Goal: Information Seeking & Learning: Check status

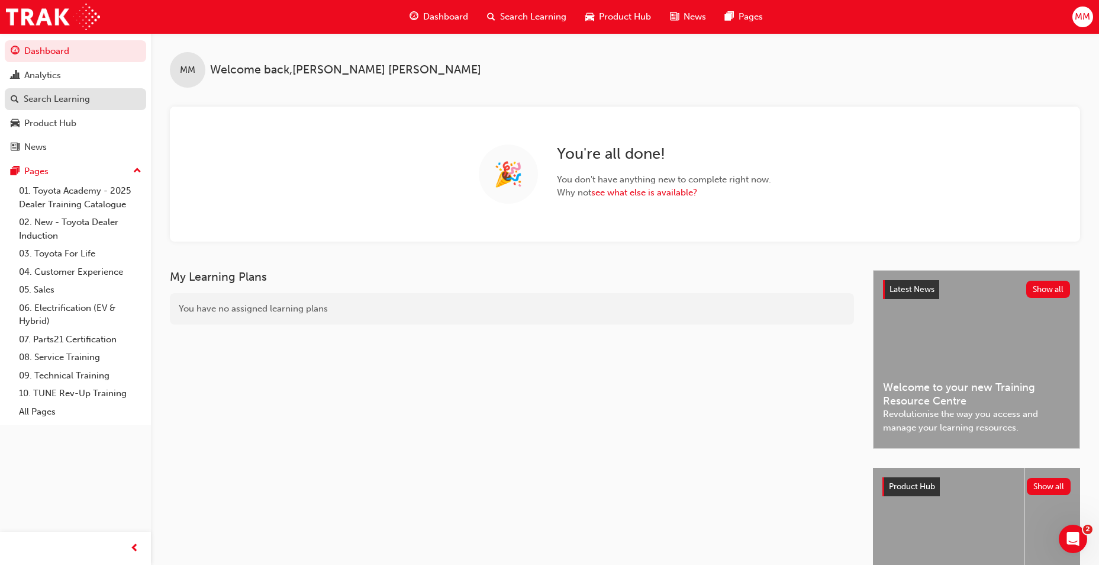
click at [73, 94] on div "Search Learning" at bounding box center [57, 99] width 66 height 14
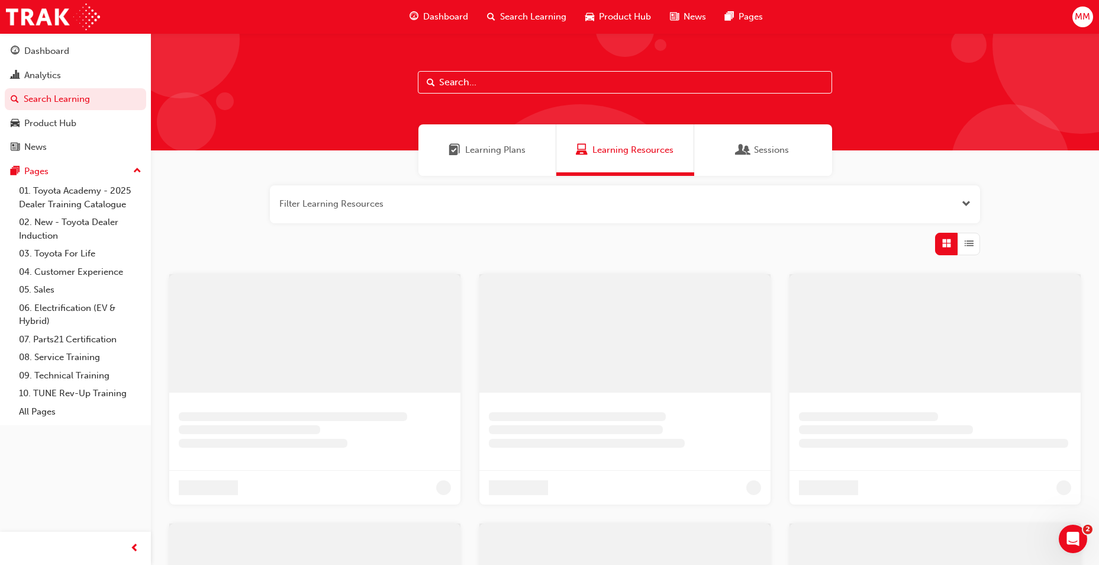
click at [766, 148] on span "Sessions" at bounding box center [771, 150] width 35 height 14
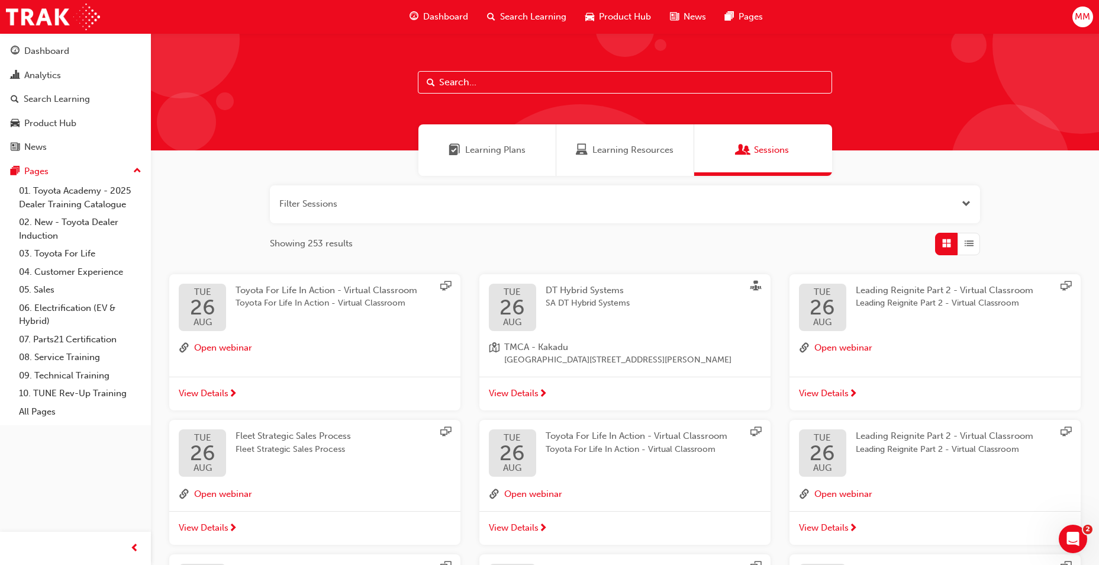
click at [610, 204] on button "button" at bounding box center [625, 204] width 710 height 38
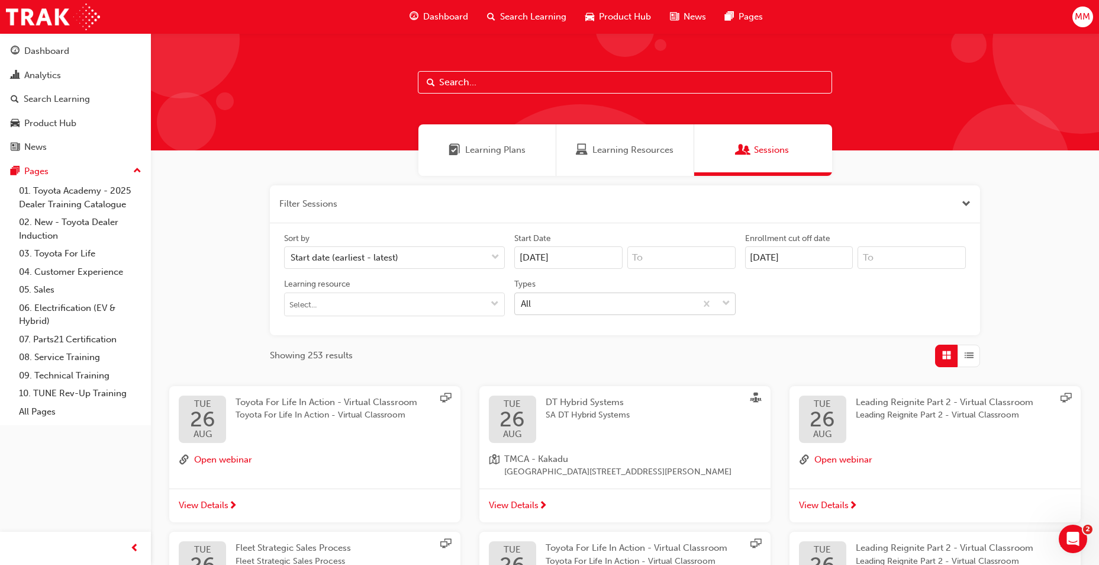
click at [635, 302] on div "All" at bounding box center [605, 303] width 180 height 21
click at [522, 302] on input "Types All" at bounding box center [521, 303] width 1 height 10
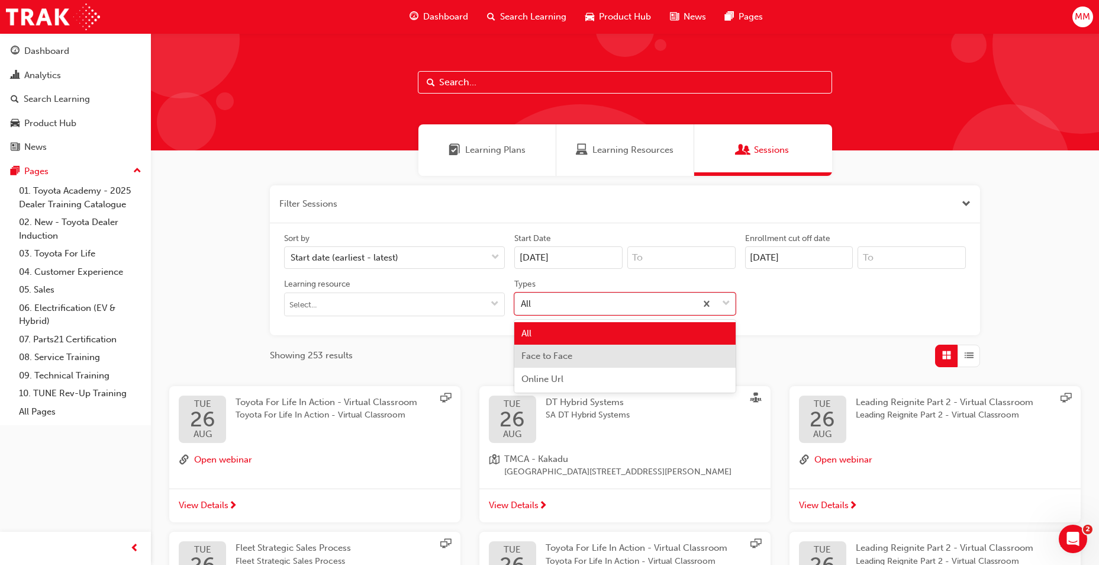
drag, startPoint x: 616, startPoint y: 360, endPoint x: 466, endPoint y: 333, distance: 152.2
click at [614, 359] on div "Face to Face" at bounding box center [624, 355] width 221 height 23
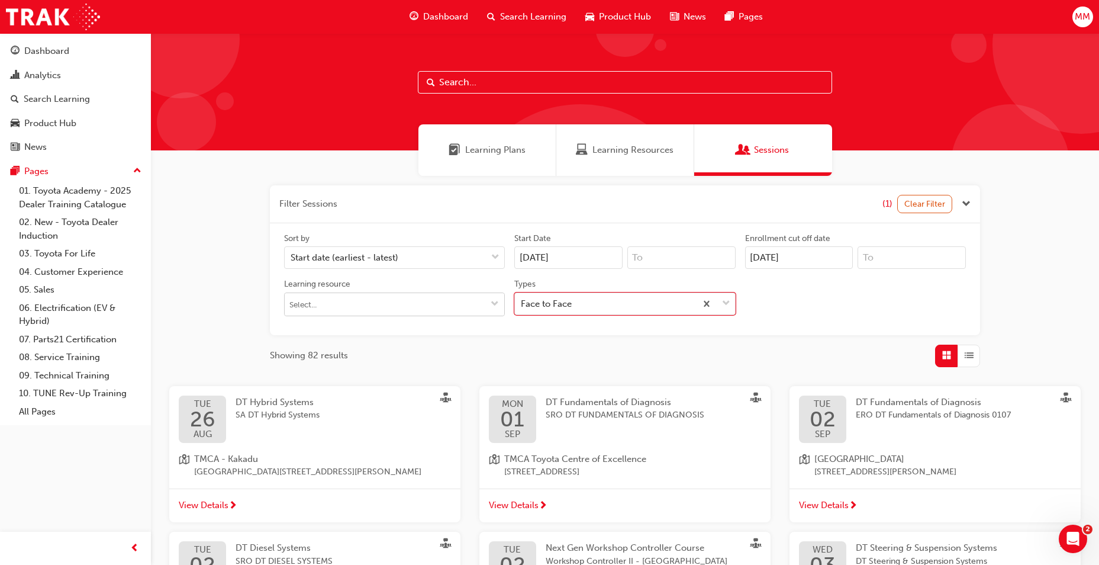
click at [422, 308] on input "Learning resource" at bounding box center [395, 304] width 220 height 22
type input "DT h"
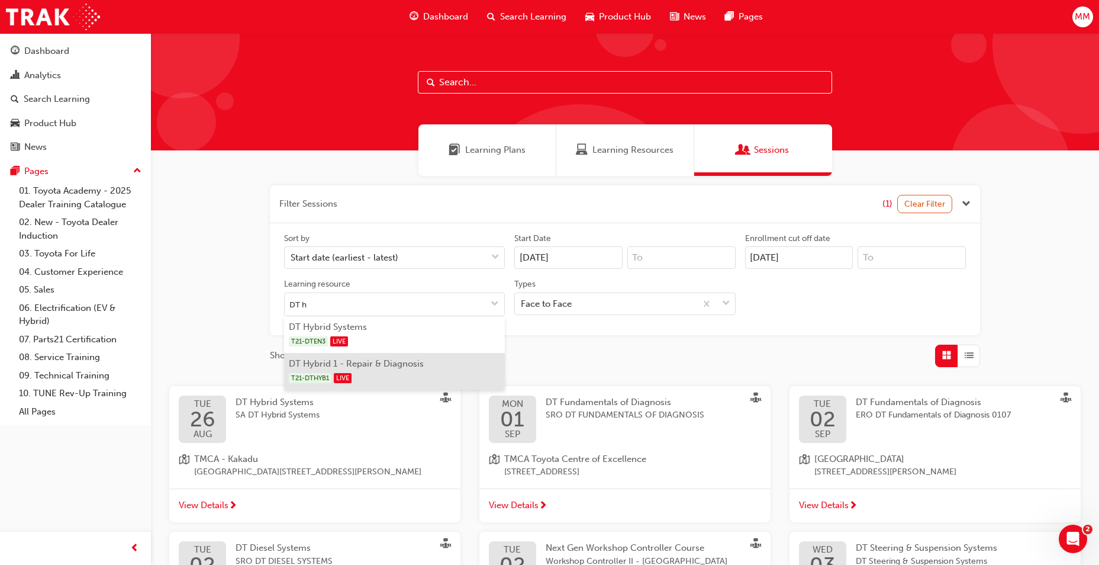
click at [412, 354] on li "DT Hybrid 1 - Repair & Diagnosis T21-DTHYB1 LIVE" at bounding box center [394, 371] width 221 height 37
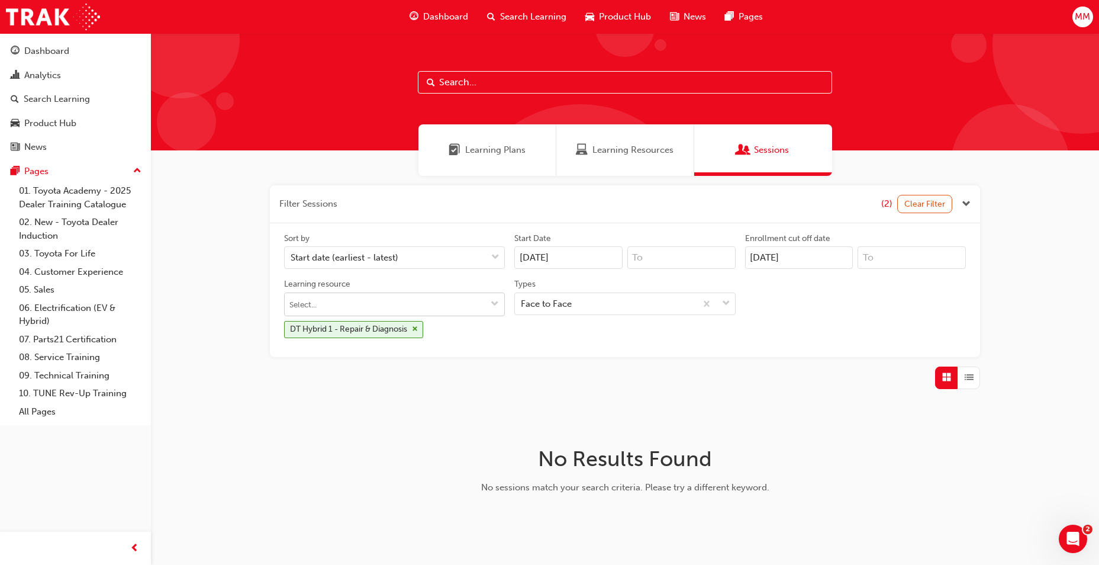
click at [375, 301] on input "Learning resource DT Hybrid 1 - Repair & Diagnosis" at bounding box center [395, 304] width 220 height 22
click at [372, 328] on li "DT Hybrid Systems T21-DTEN3 LIVE" at bounding box center [394, 334] width 221 height 37
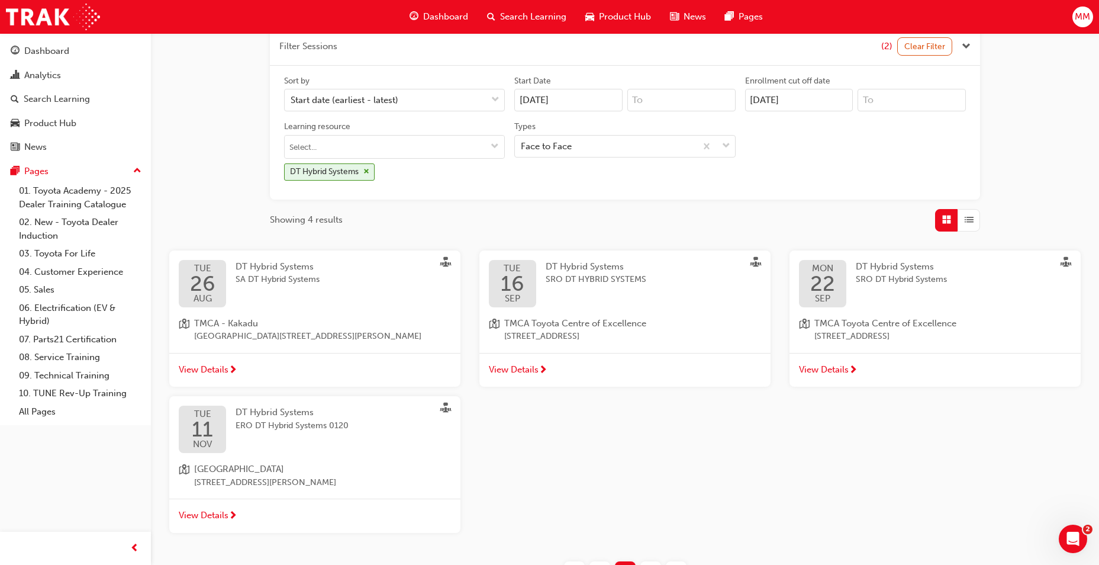
scroll to position [178, 0]
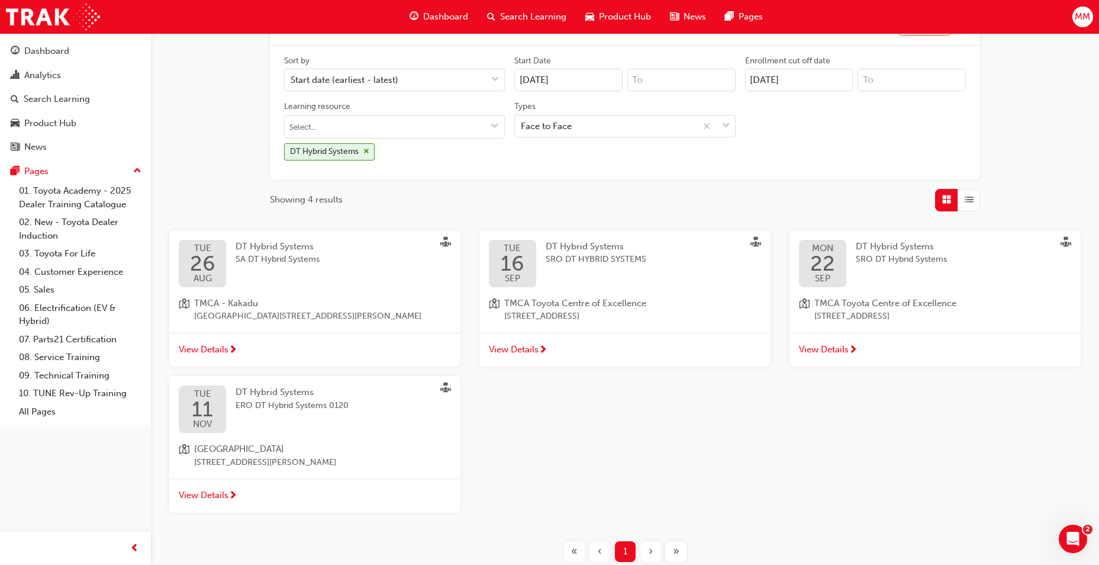
click at [533, 354] on span "View Details" at bounding box center [514, 350] width 50 height 14
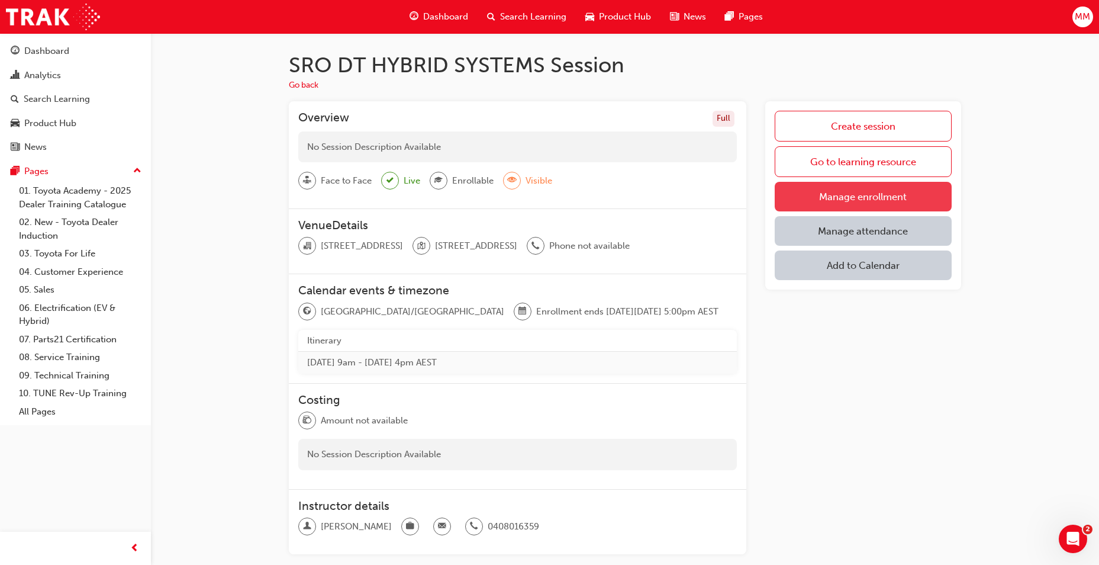
click at [890, 207] on link "Manage enrollment" at bounding box center [863, 197] width 177 height 30
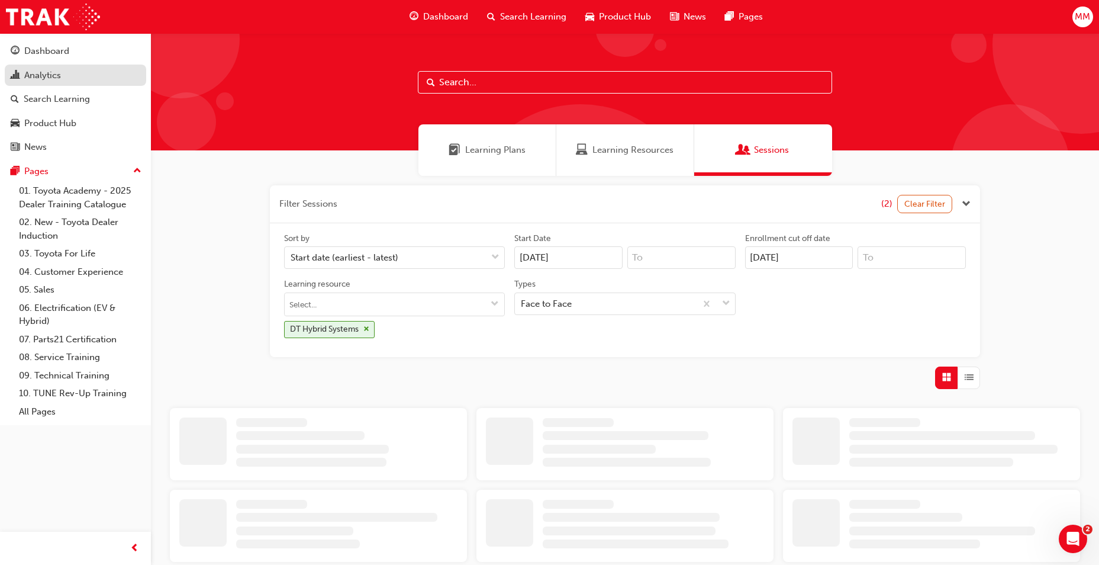
scroll to position [165, 0]
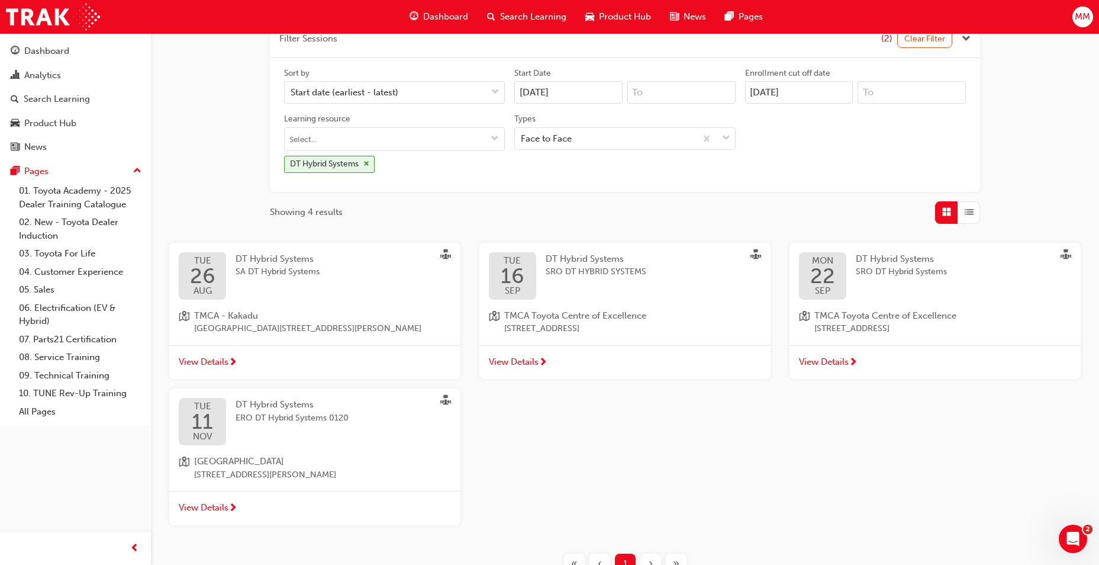
click at [922, 320] on span "TMCA Toyota Centre of Excellence" at bounding box center [885, 316] width 142 height 14
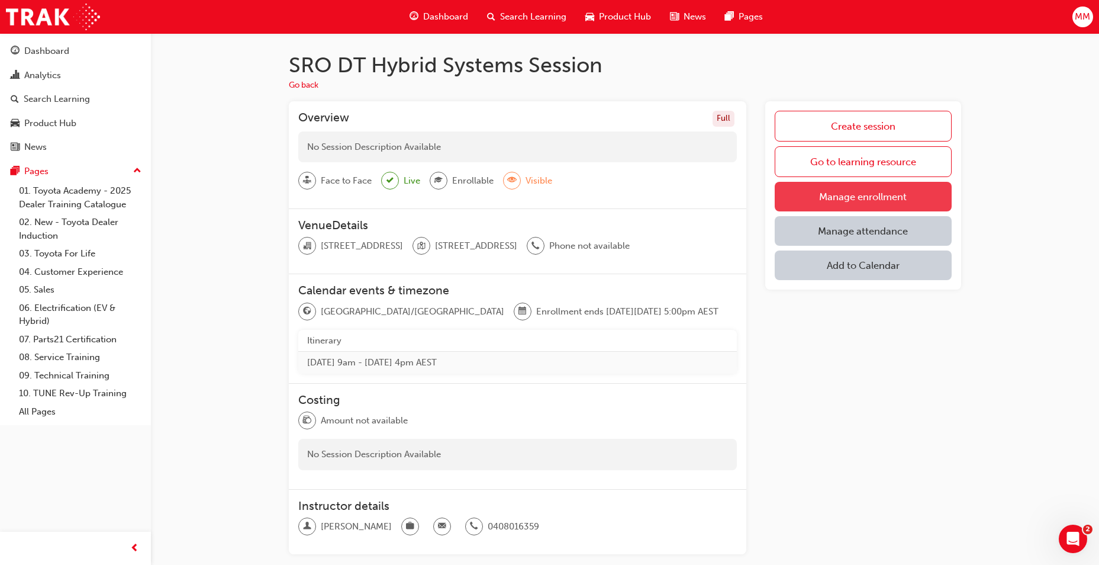
click at [822, 196] on link "Manage enrollment" at bounding box center [863, 197] width 177 height 30
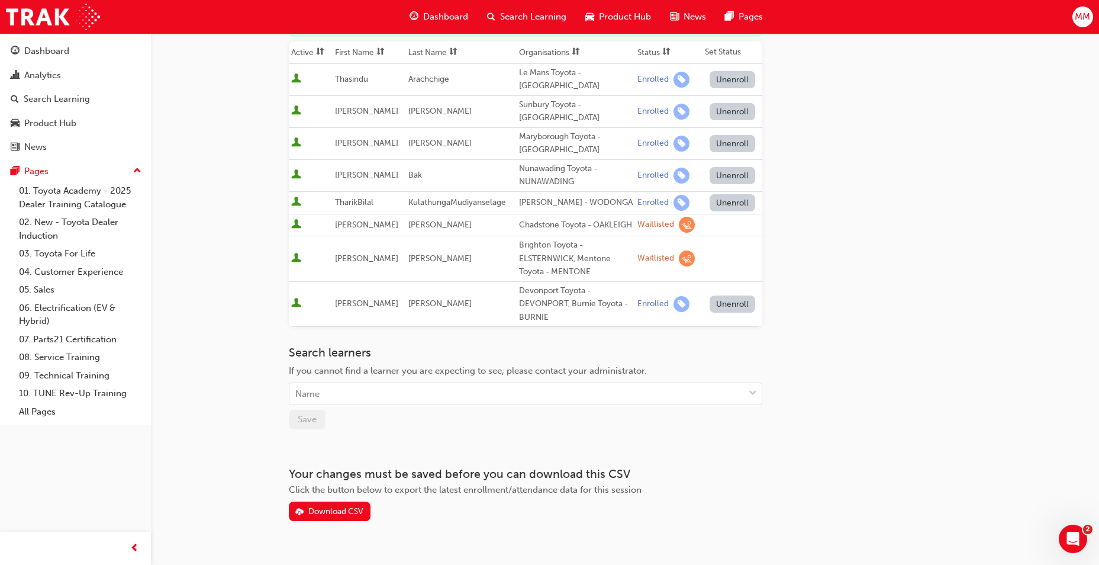
scroll to position [172, 0]
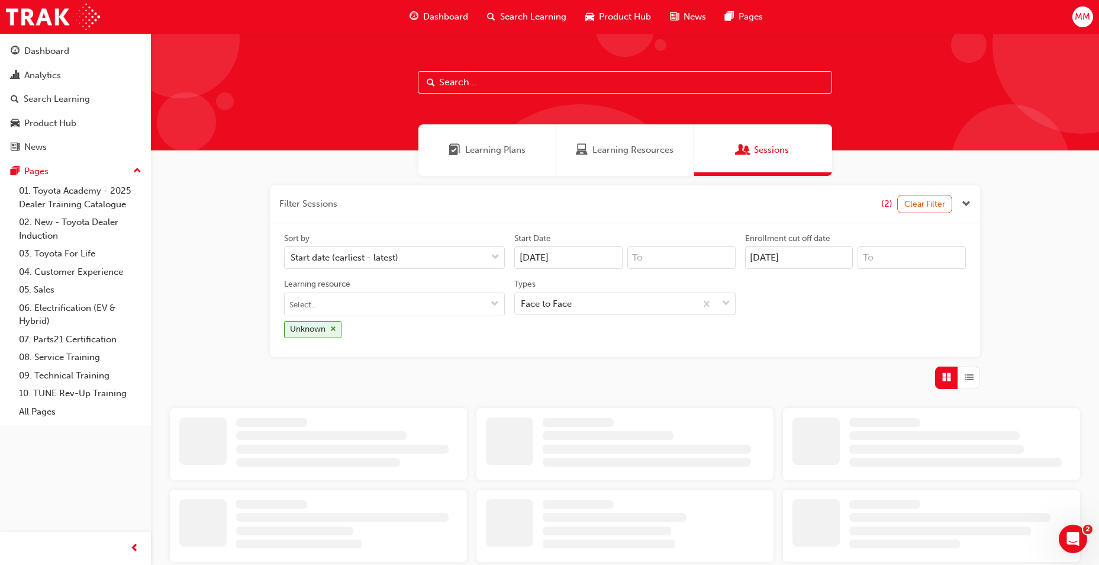
scroll to position [165, 0]
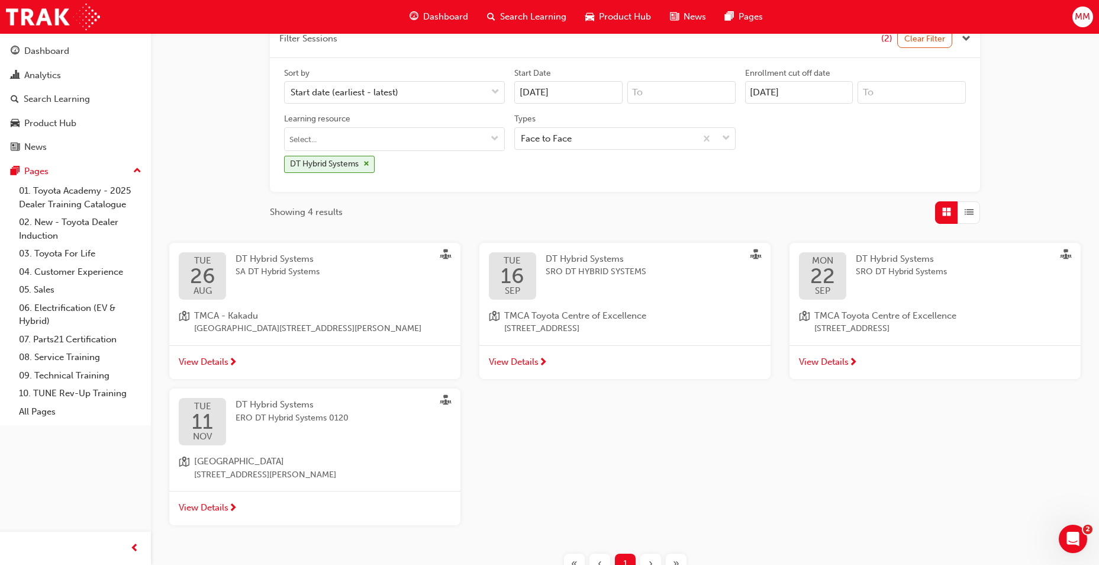
click at [392, 301] on div "TUE 26 AUG DT Hybrid Systems SA DT Hybrid Systems TMCA - Kakadu Unit F, 5 Butle…" at bounding box center [314, 294] width 291 height 102
click at [268, 328] on span "[GEOGRAPHIC_DATA][STREET_ADDRESS][PERSON_NAME]" at bounding box center [307, 329] width 227 height 14
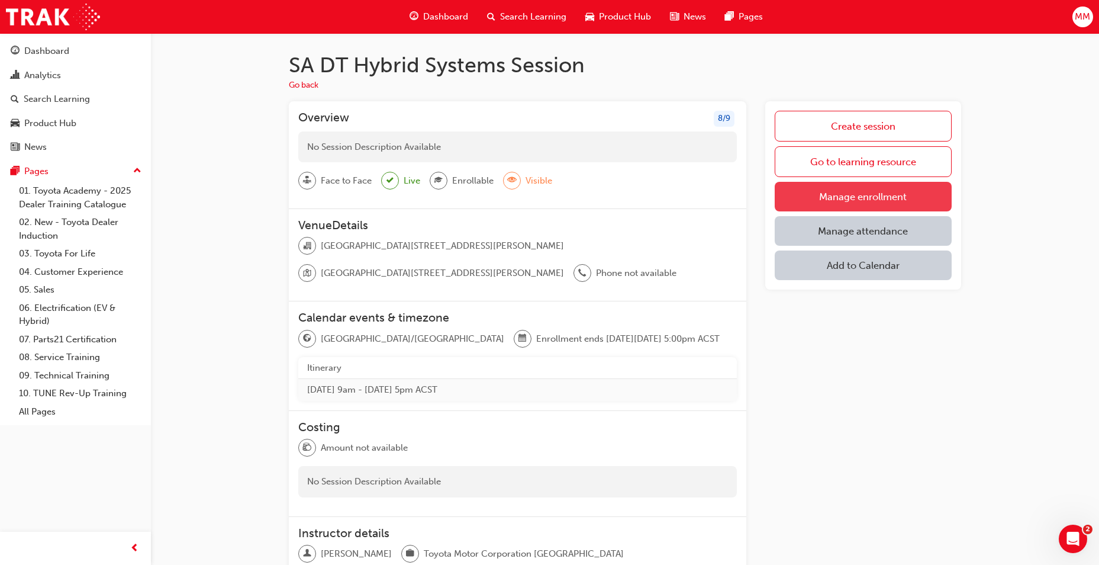
click at [856, 200] on link "Manage enrollment" at bounding box center [863, 197] width 177 height 30
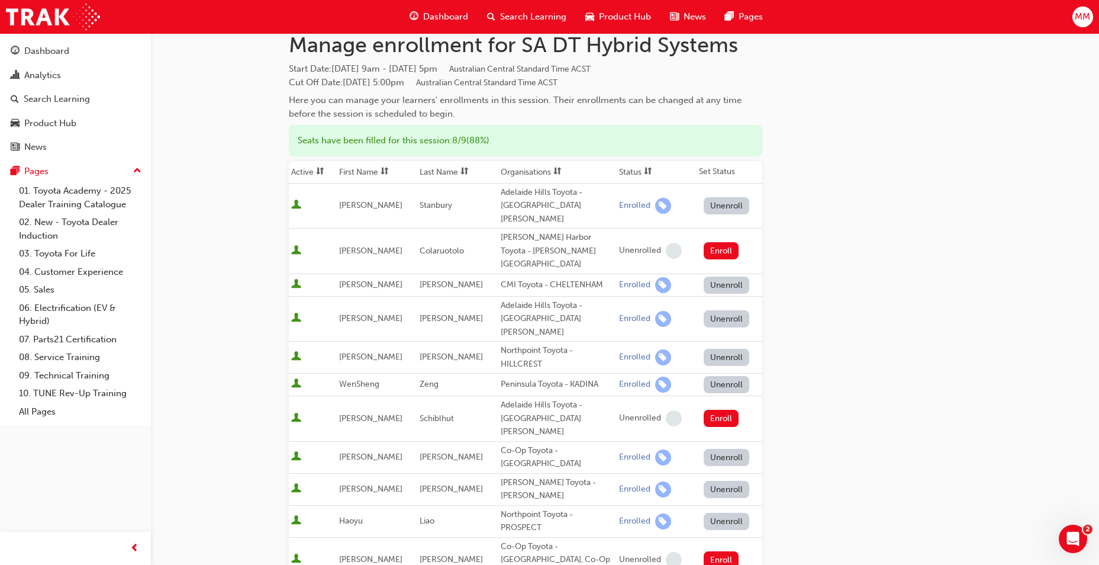
scroll to position [59, 0]
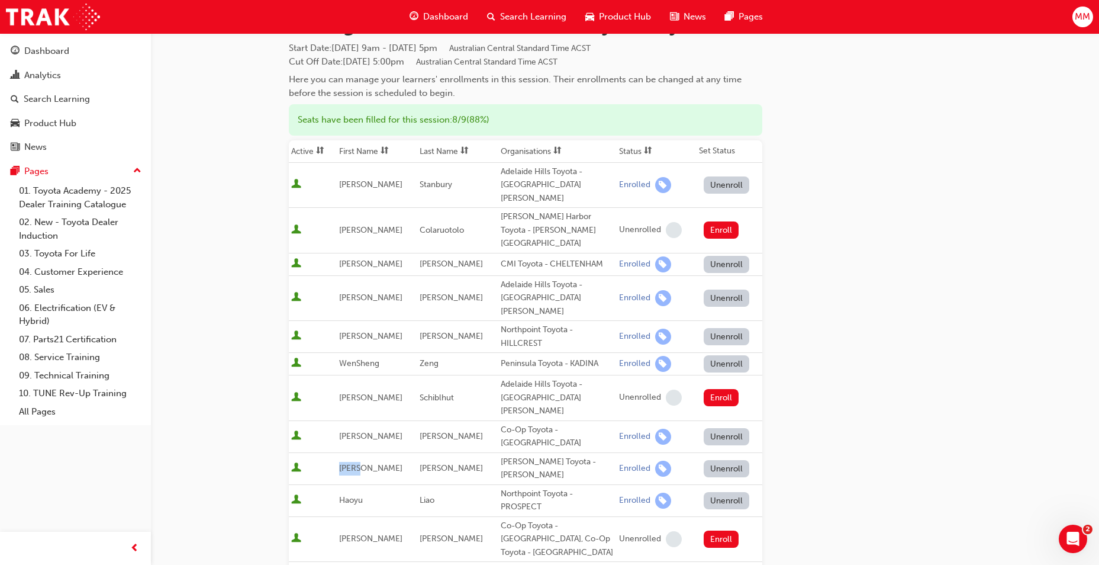
drag, startPoint x: 368, startPoint y: 407, endPoint x: 330, endPoint y: 409, distance: 37.9
click at [330, 452] on tr "Jacob Groves Mike Carney Toyota - GARBUTT Enrolled Unenroll" at bounding box center [525, 468] width 473 height 32
drag, startPoint x: 330, startPoint y: 409, endPoint x: 401, endPoint y: 410, distance: 71.0
click at [401, 452] on tr "Jacob Groves Mike Carney Toyota - GARBUTT Enrolled Unenroll" at bounding box center [525, 468] width 473 height 32
copy tr "Groves"
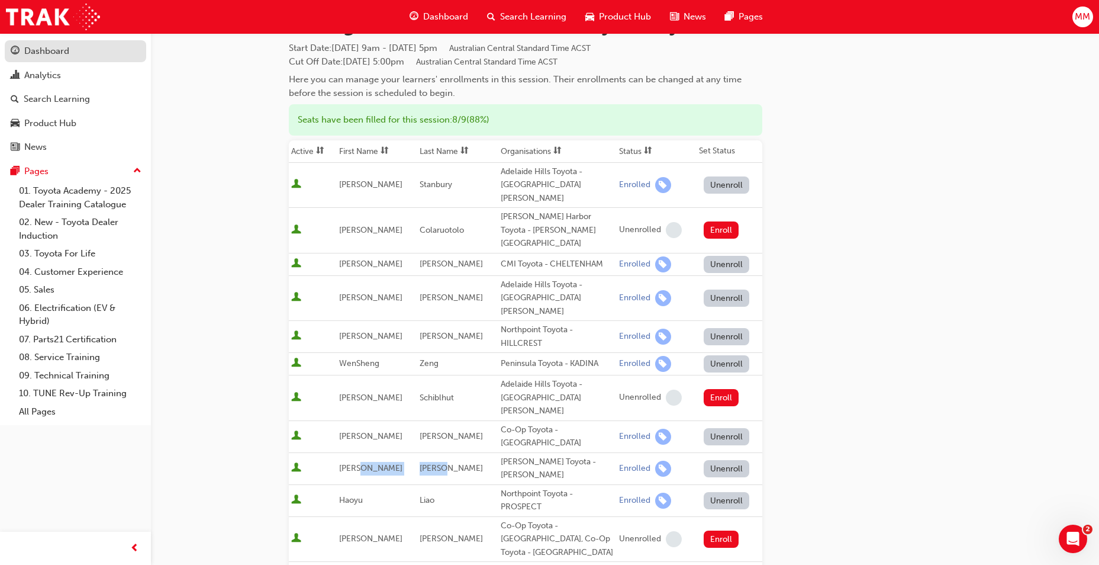
click at [86, 51] on div "Dashboard" at bounding box center [76, 51] width 130 height 15
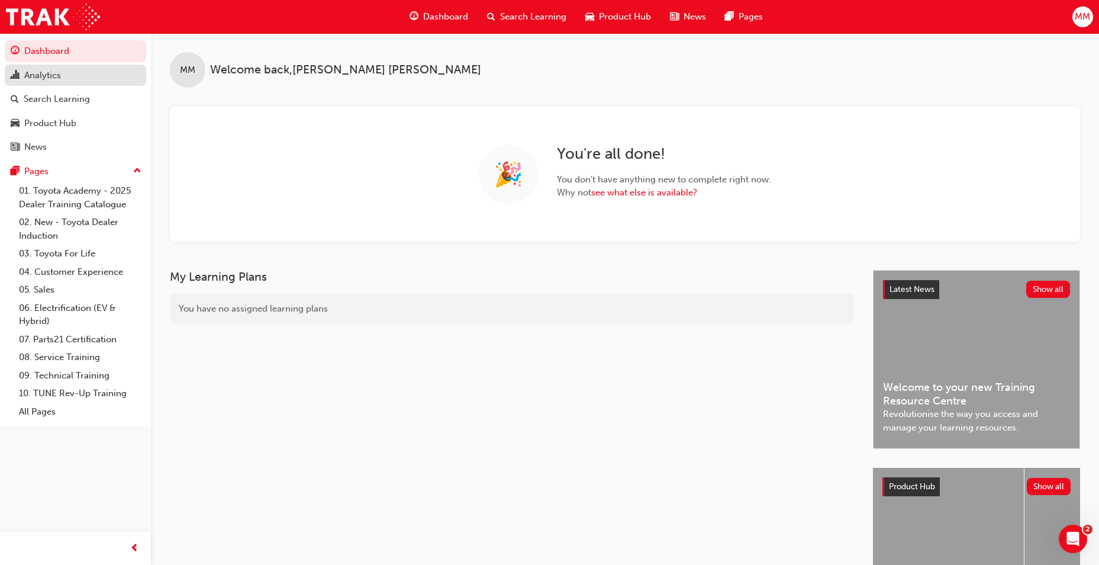
click at [79, 74] on div "Analytics" at bounding box center [76, 75] width 130 height 15
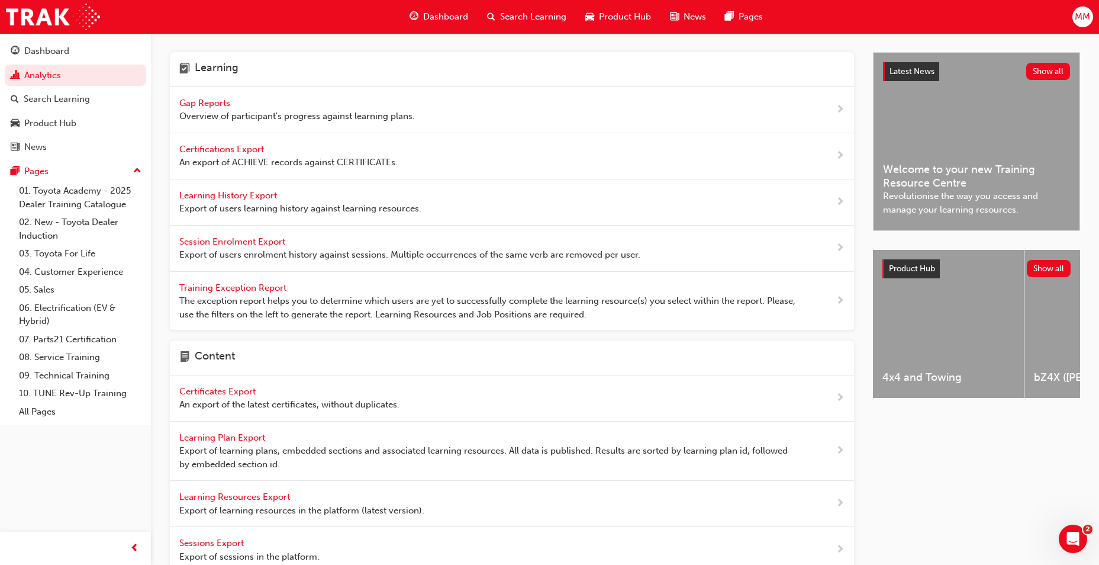
click at [210, 103] on span "Gap Reports" at bounding box center [205, 103] width 53 height 11
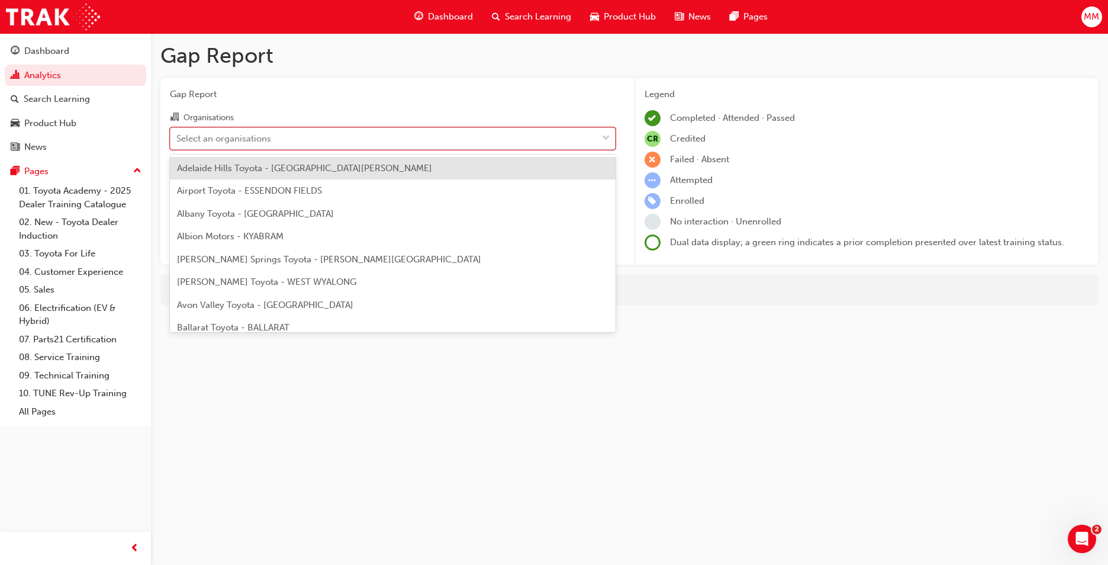
click at [276, 137] on div "Select an organisations" at bounding box center [383, 138] width 427 height 21
click at [178, 137] on input "Organisations option Adelaide Hills Toyota - MOUNT BARKER focused, 1 of 303. 30…" at bounding box center [176, 138] width 1 height 10
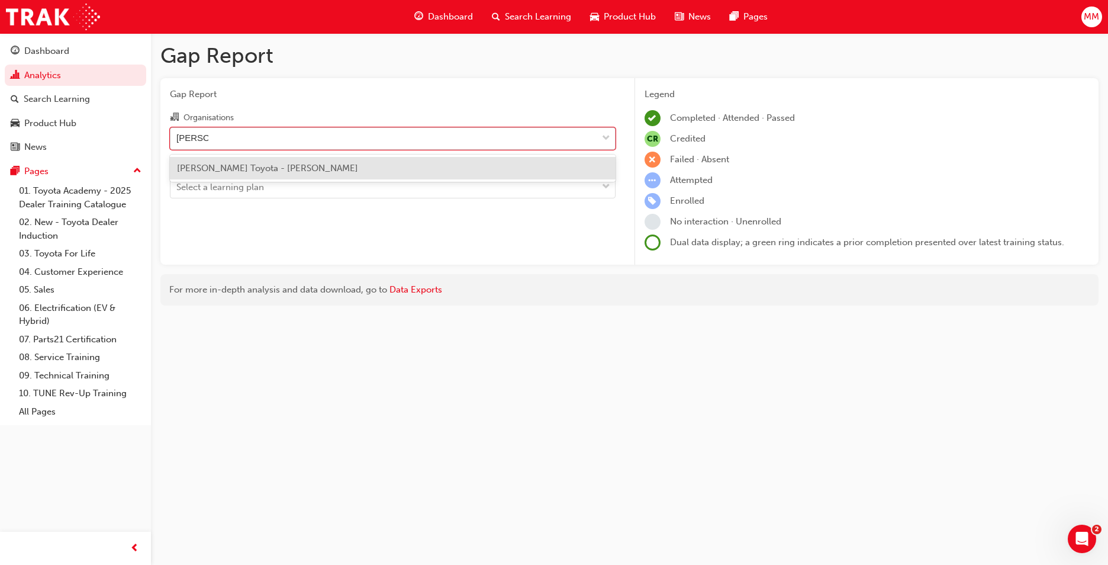
type input "mike car"
click at [330, 172] on div "Mike Carney Toyota - GARBUTT" at bounding box center [393, 168] width 446 height 23
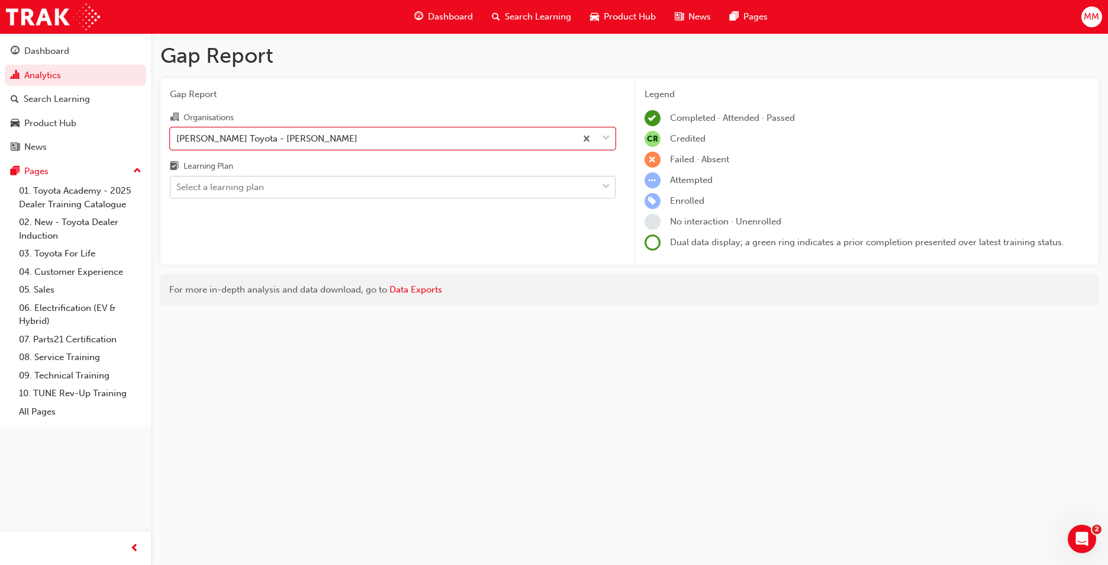
click at [329, 188] on div "Select a learning plan" at bounding box center [383, 187] width 427 height 21
click at [178, 188] on input "Learning Plan Select a learning plan" at bounding box center [176, 187] width 1 height 10
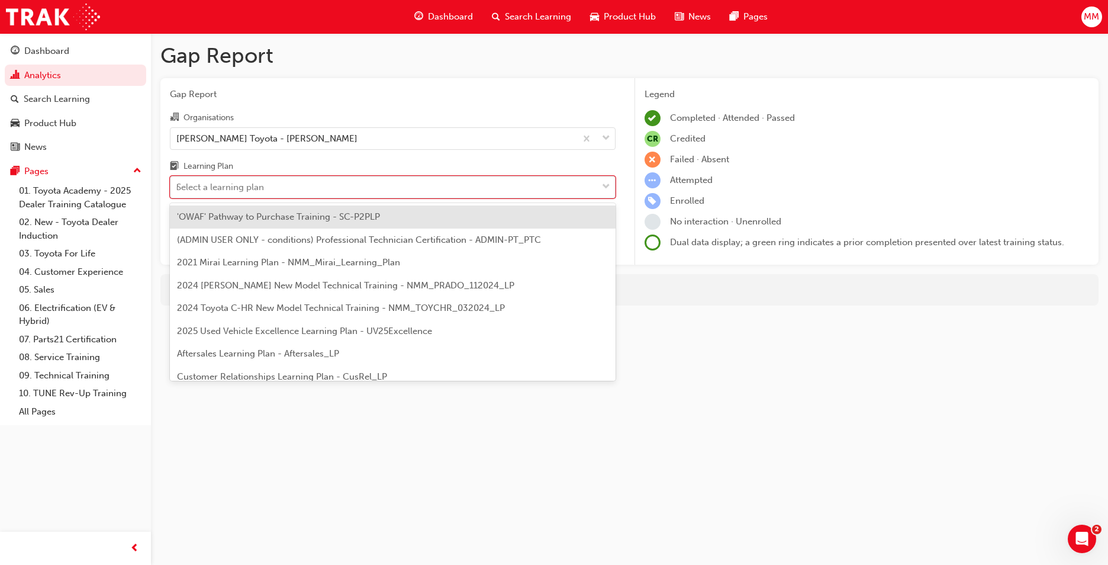
type input "DT"
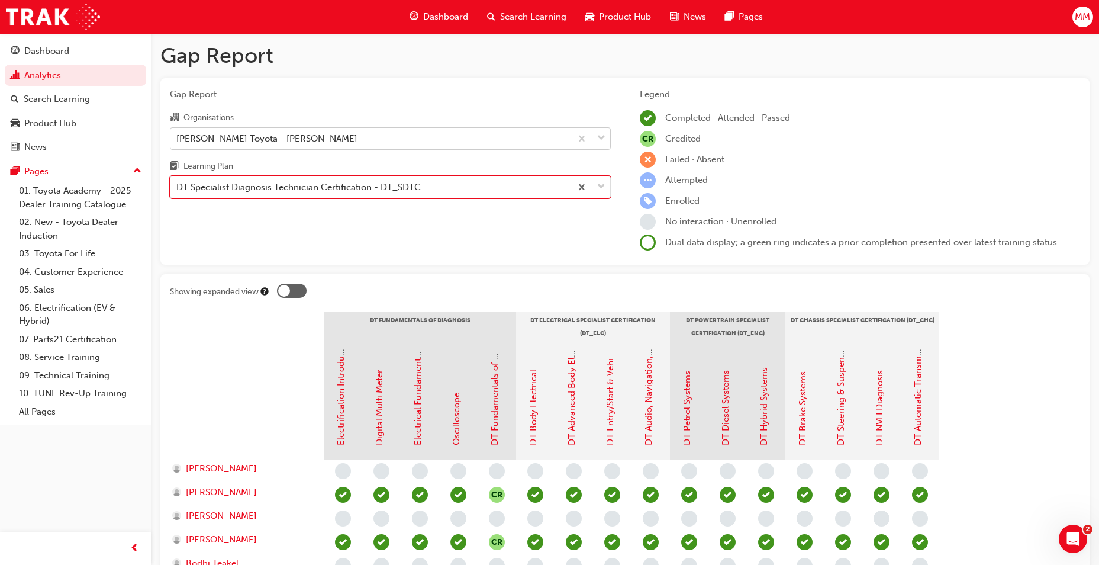
click at [322, 139] on div "Mike Carney Toyota - GARBUTT" at bounding box center [370, 138] width 401 height 21
click at [178, 139] on input "Organisations Mike Carney Toyota - GARBUTT" at bounding box center [176, 138] width 1 height 10
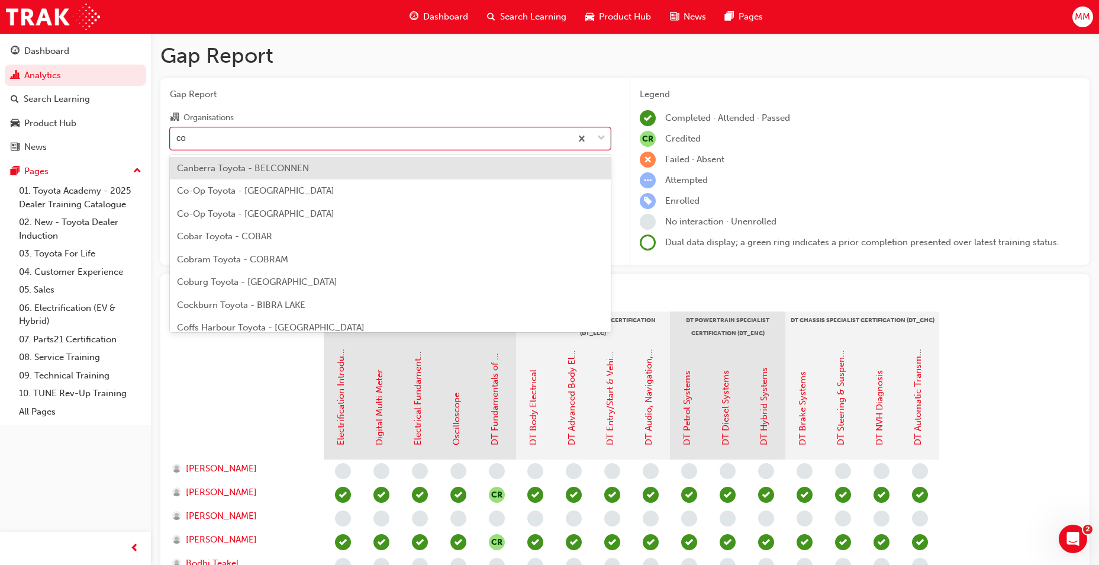
type input "c"
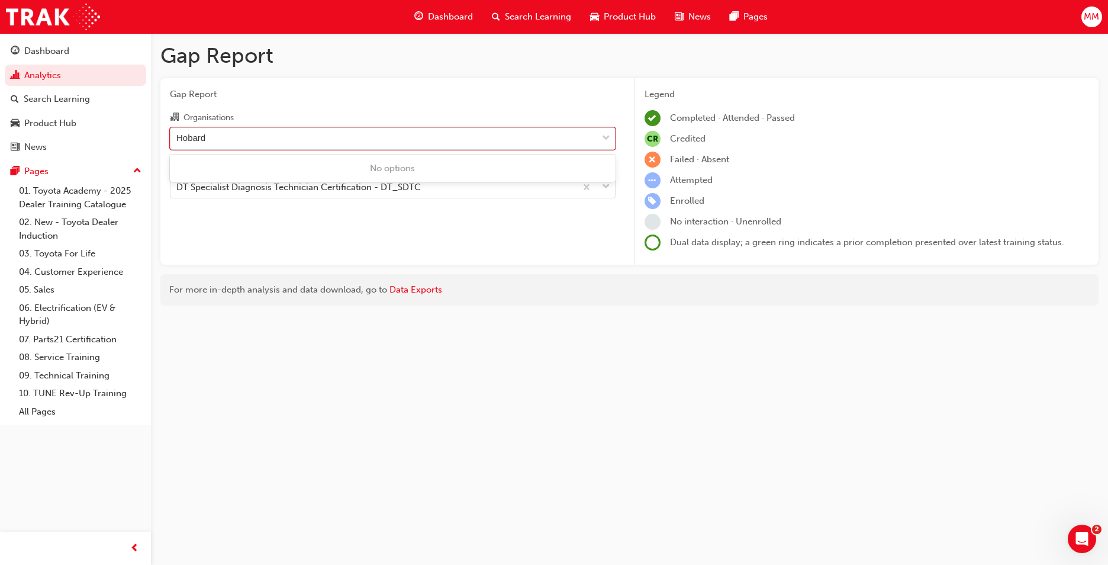
type input "Hobar"
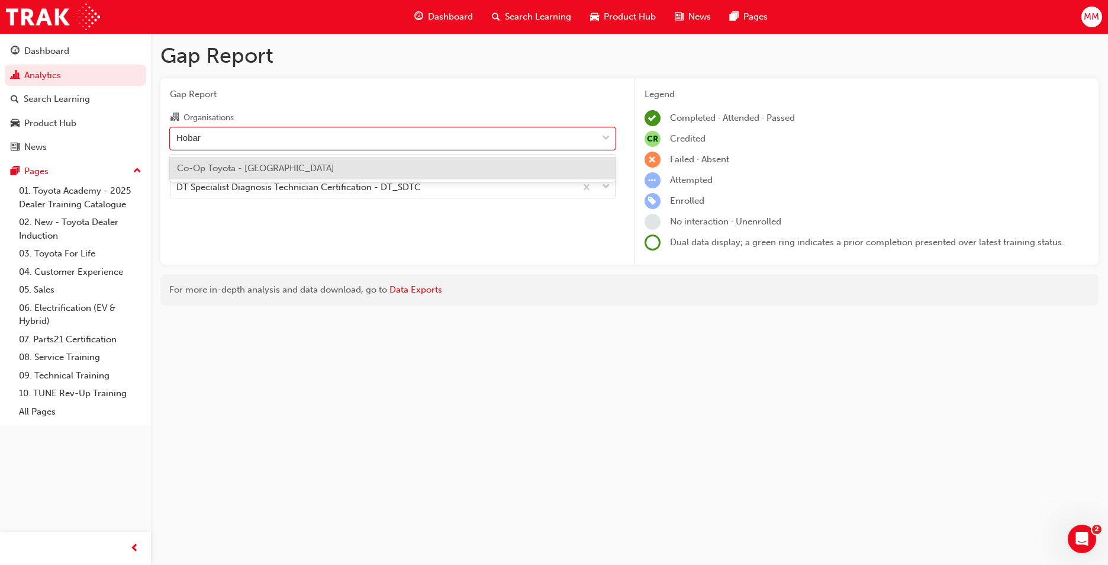
click at [330, 170] on div "Co-Op Toyota - HOBART" at bounding box center [393, 168] width 446 height 23
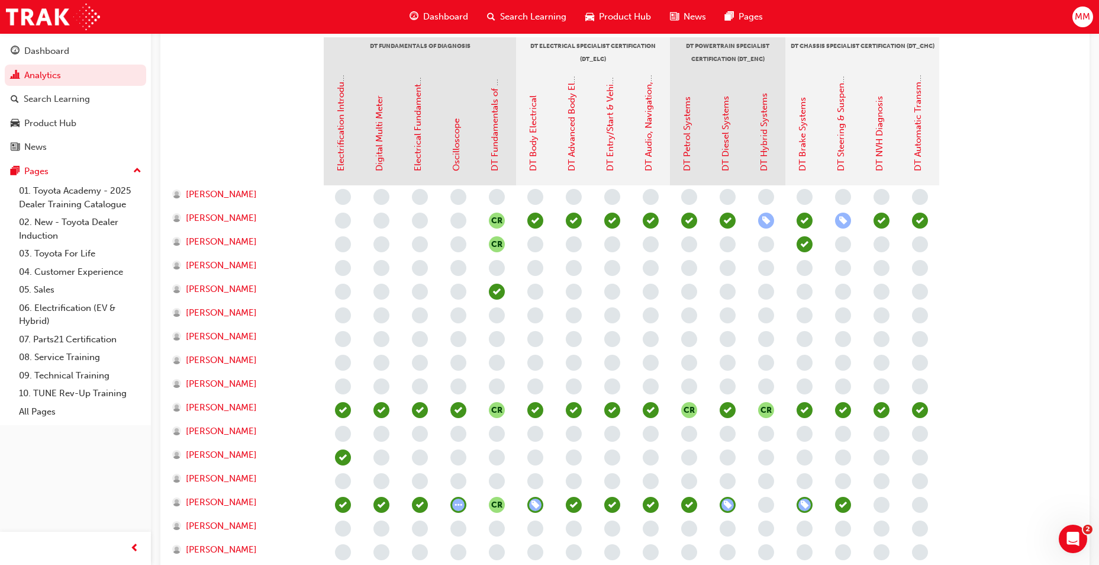
scroll to position [296, 0]
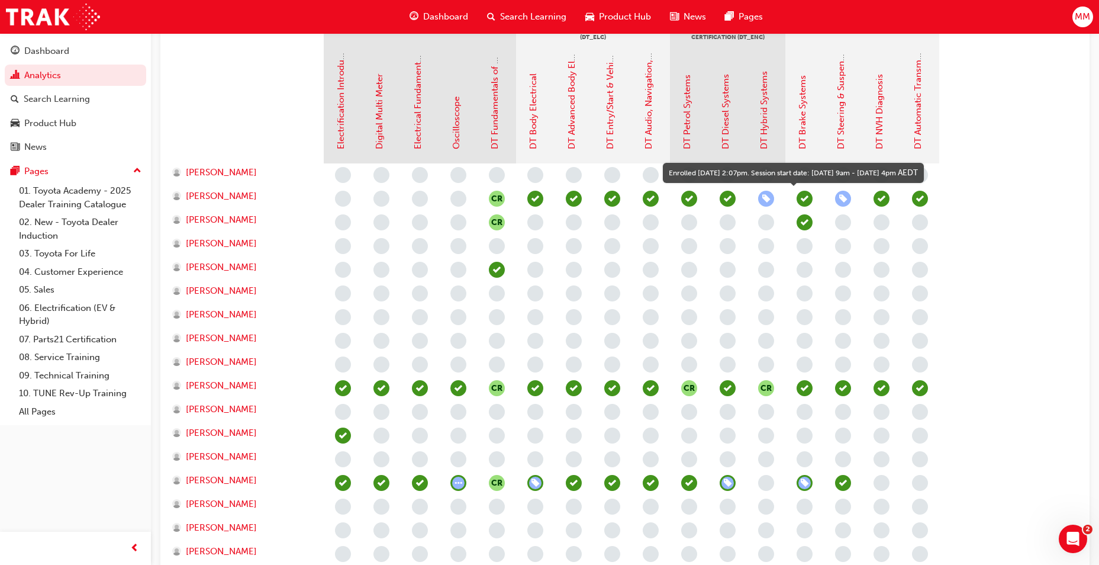
click at [844, 196] on span "learningRecordVerb_ENROLL-icon" at bounding box center [843, 199] width 16 height 16
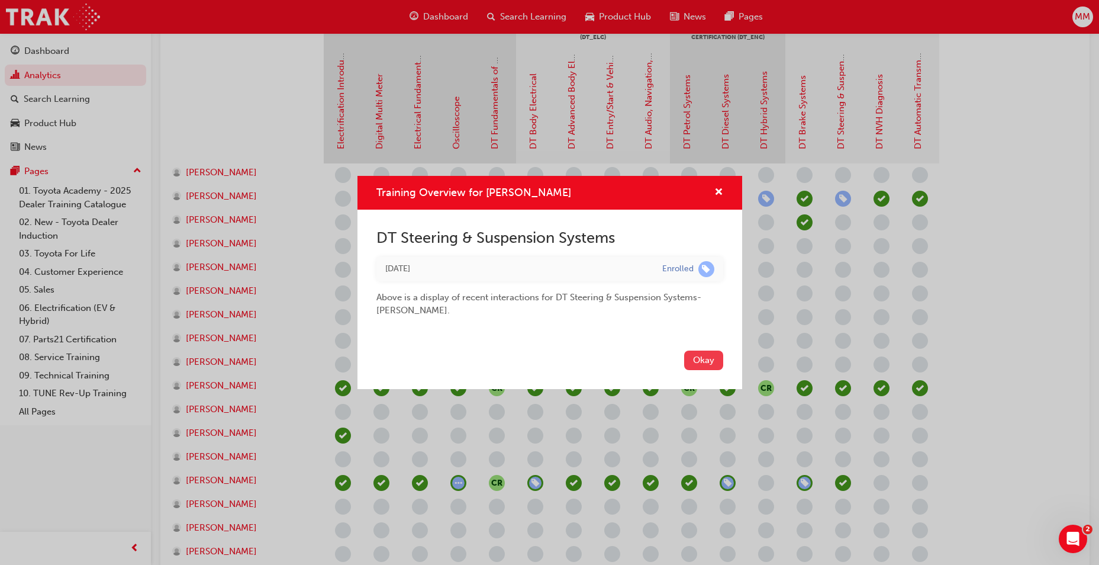
drag, startPoint x: 692, startPoint y: 359, endPoint x: 482, endPoint y: 295, distance: 220.0
click at [693, 359] on button "Okay" at bounding box center [703, 360] width 39 height 20
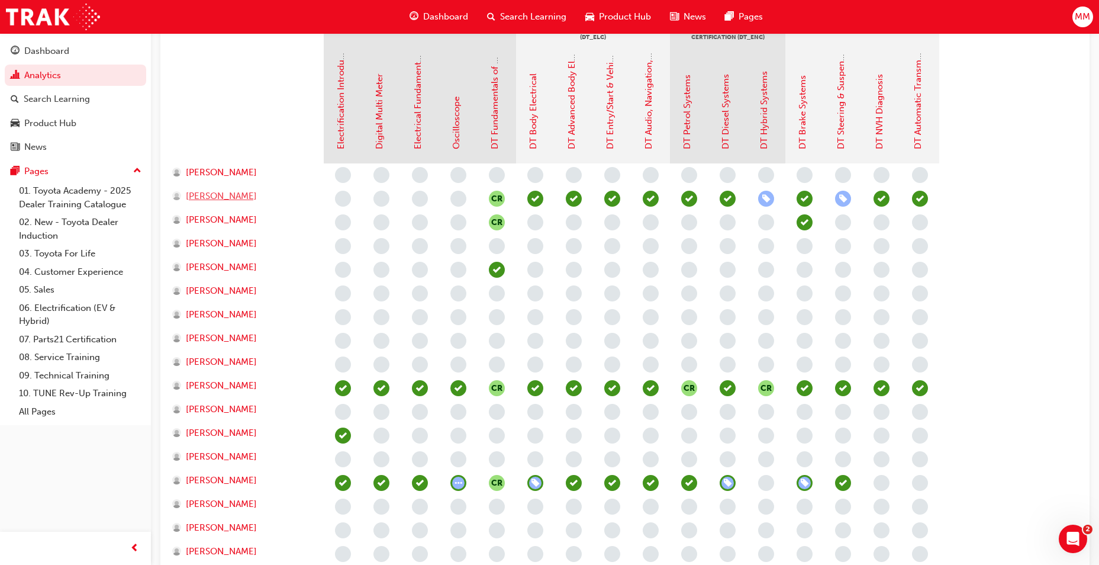
click at [212, 199] on span "Craig Smith" at bounding box center [221, 196] width 71 height 14
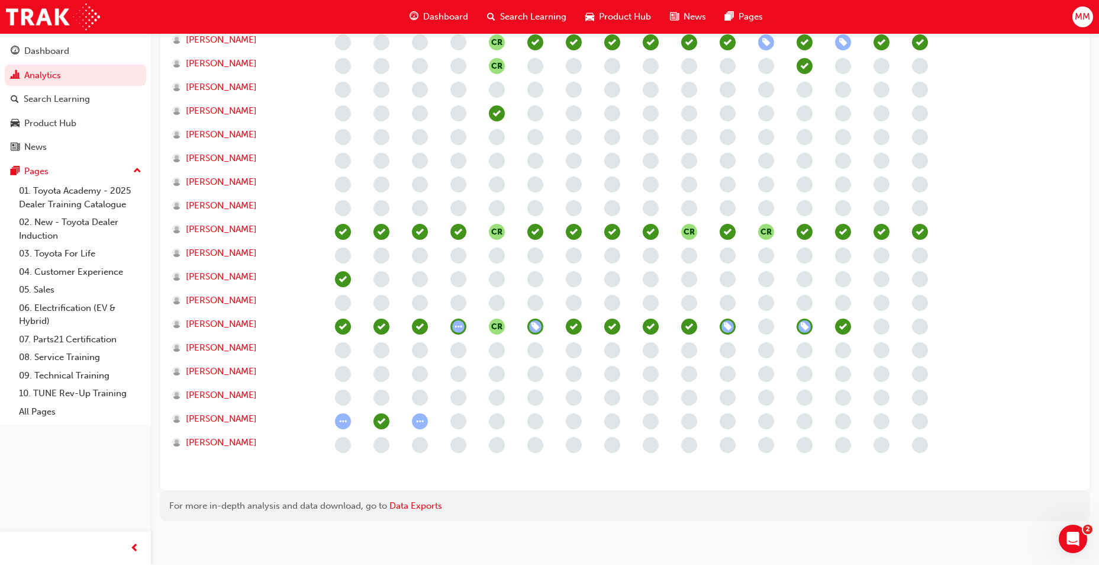
scroll to position [457, 0]
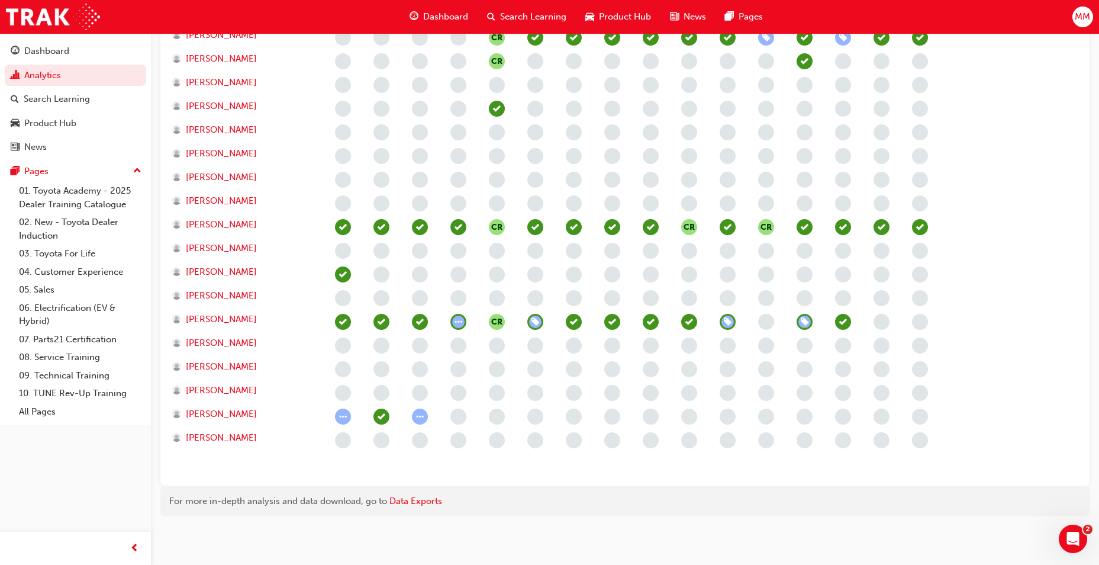
click at [806, 325] on span "learningRecordVerb_ENROLL-icon" at bounding box center [804, 322] width 16 height 16
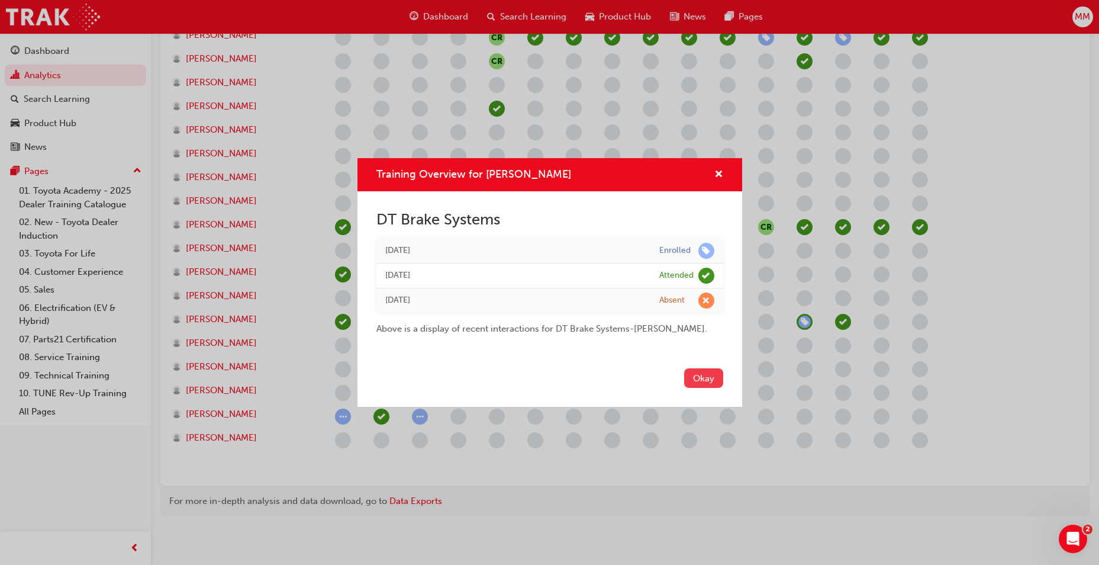
click at [699, 388] on button "Okay" at bounding box center [703, 378] width 39 height 20
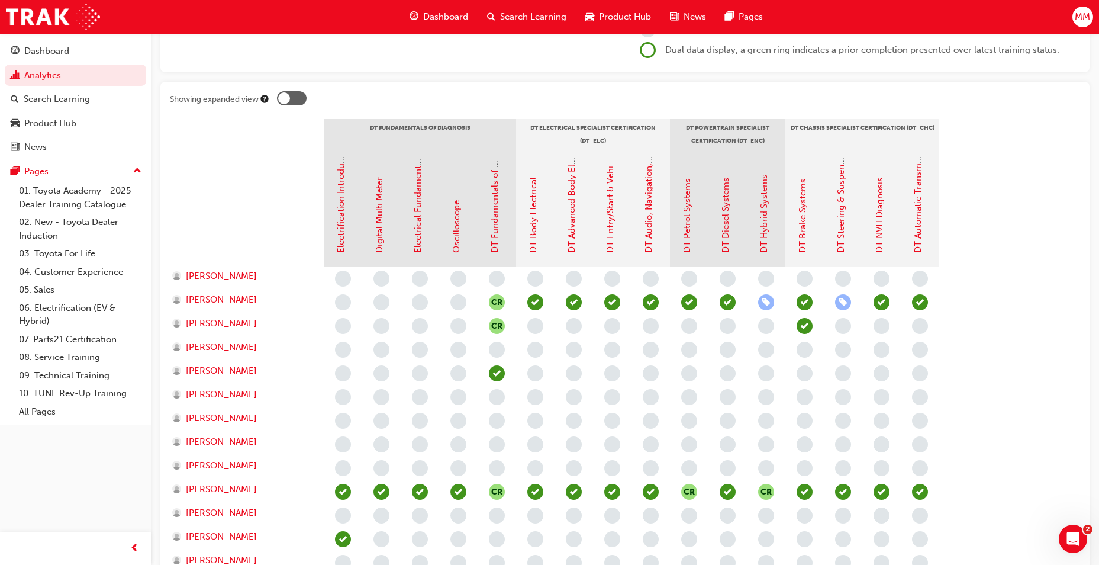
scroll to position [0, 0]
